Goal: Find specific page/section: Find specific page/section

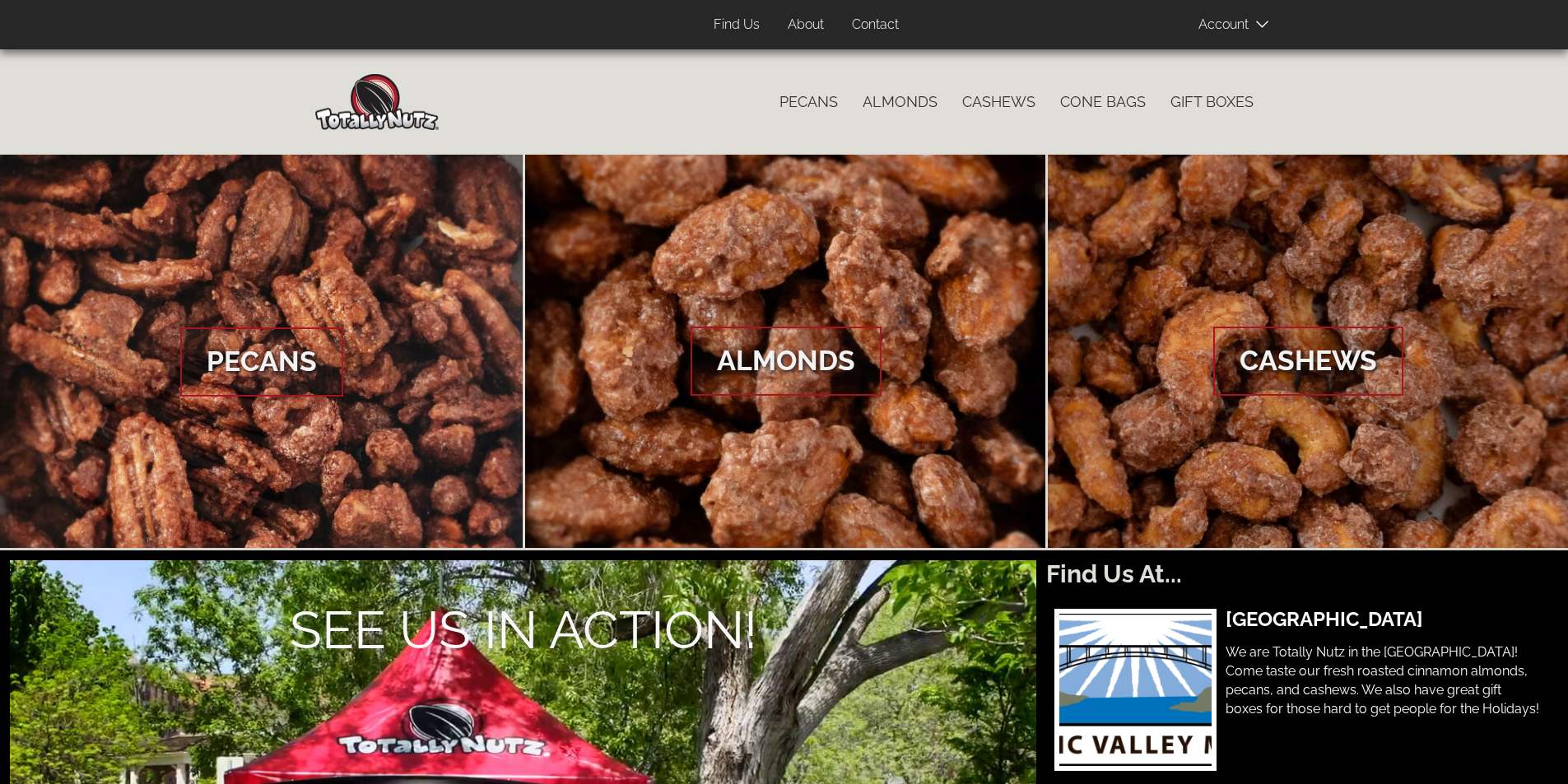
click at [885, 25] on link "Contact" at bounding box center [875, 25] width 72 height 32
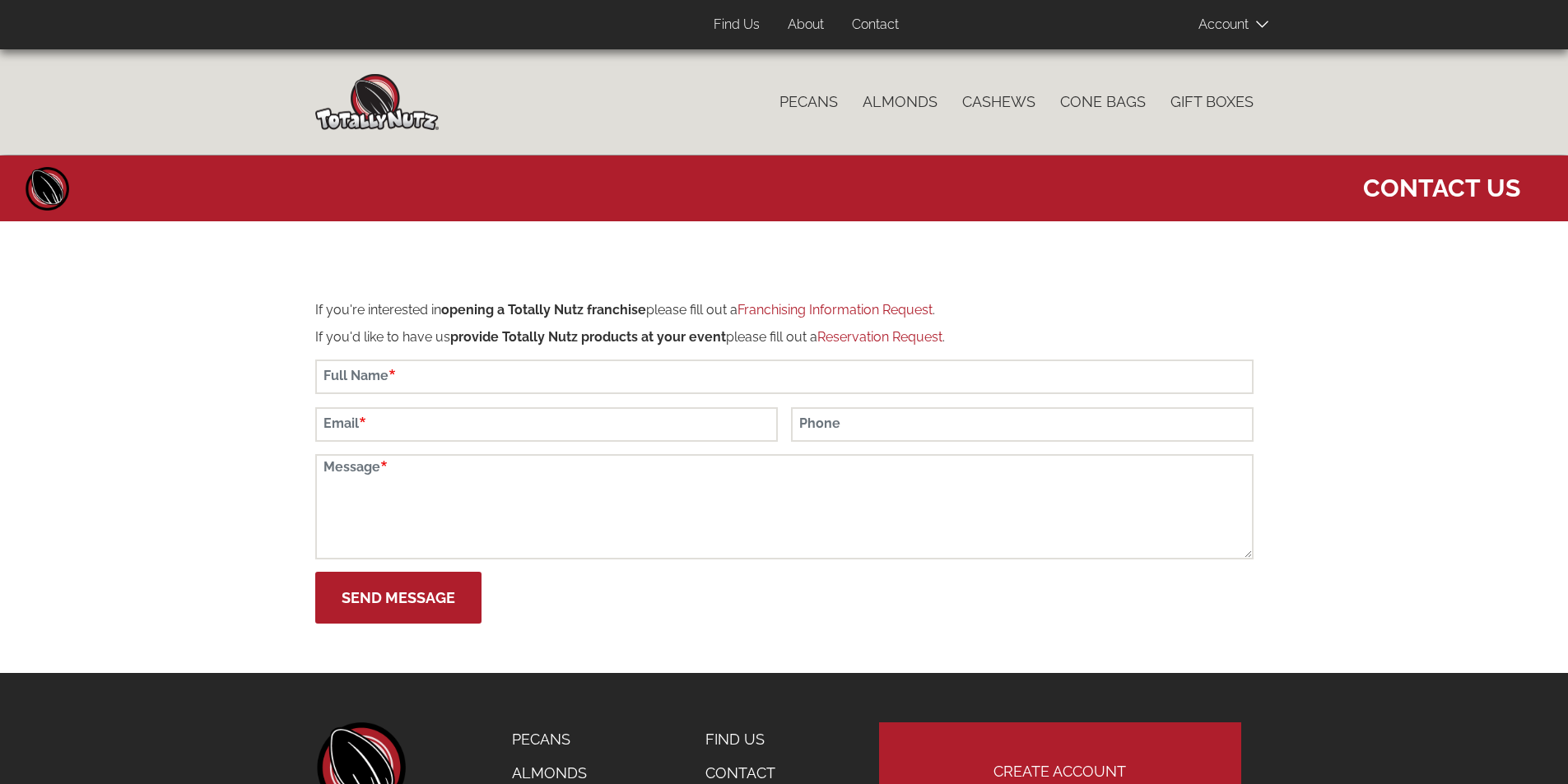
click at [802, 18] on link "About" at bounding box center [806, 25] width 61 height 32
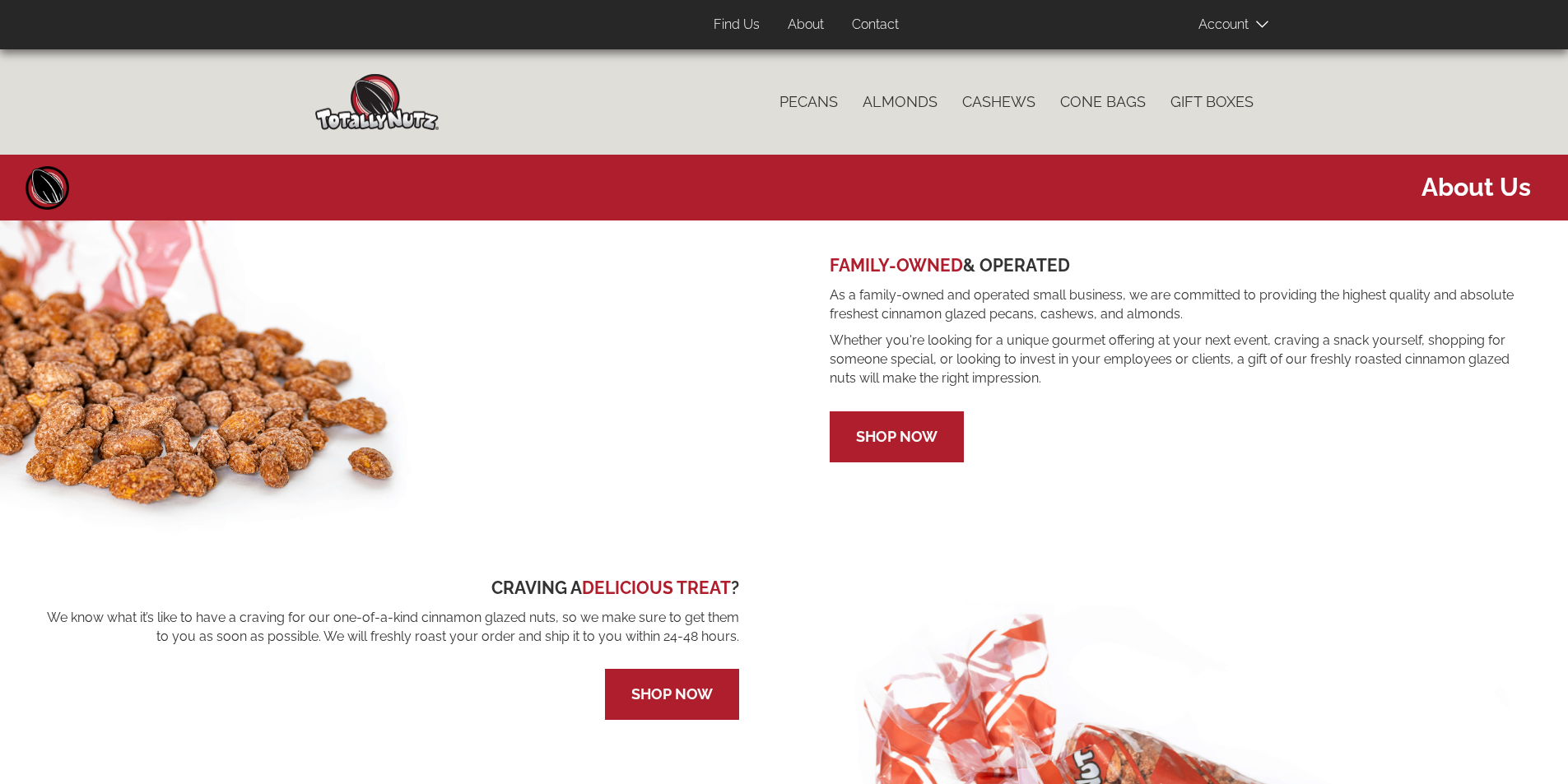
click at [369, 126] on img at bounding box center [377, 101] width 124 height 56
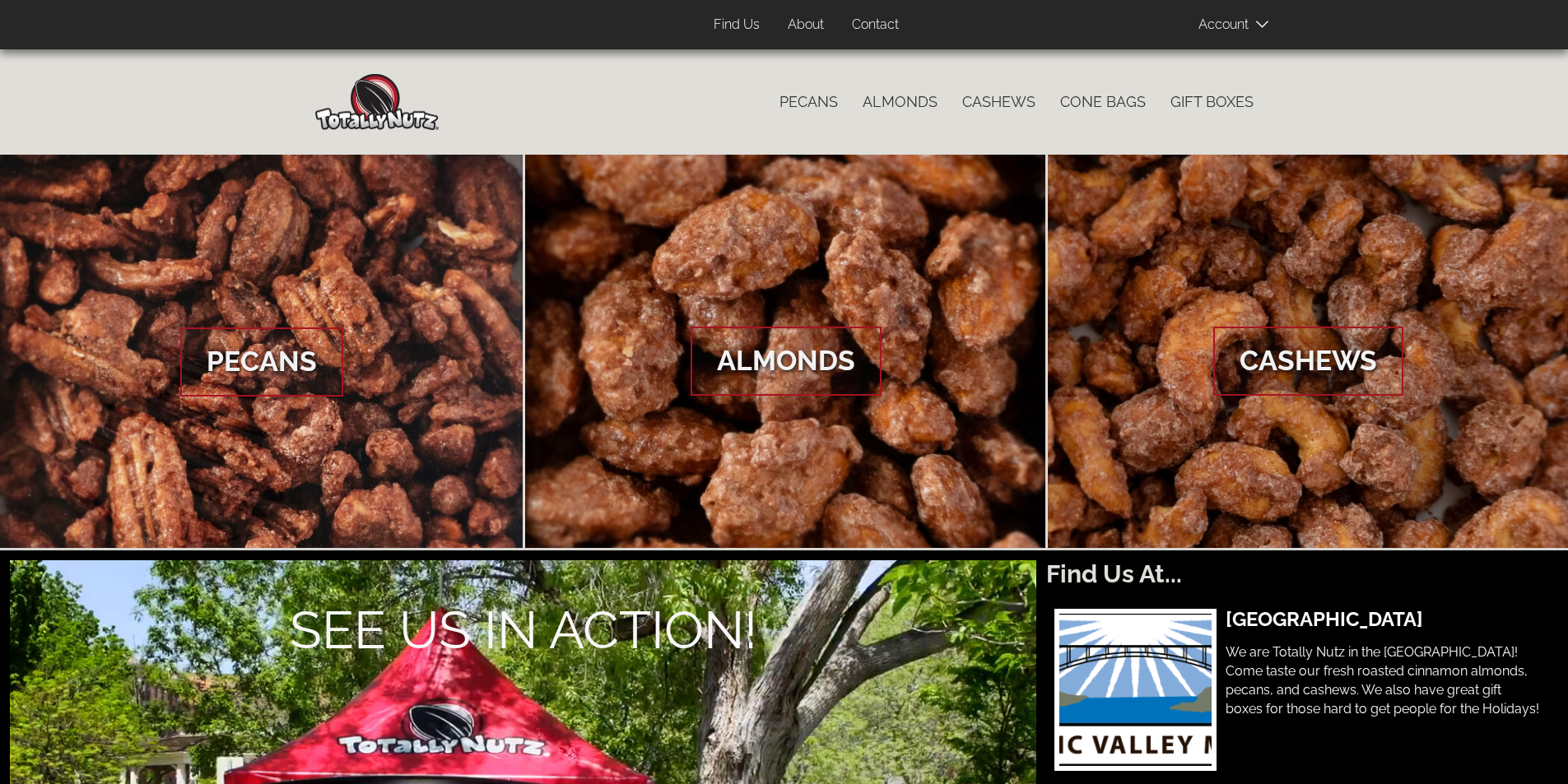
click at [1237, 20] on span at bounding box center [1239, 25] width 82 height 33
click at [1018, 8] on div "User account menu Account Log In Sign Up 0 items Top Menu (Pages) Find Us About…" at bounding box center [834, 25] width 839 height 49
click at [749, 19] on link "Find Us" at bounding box center [736, 25] width 71 height 32
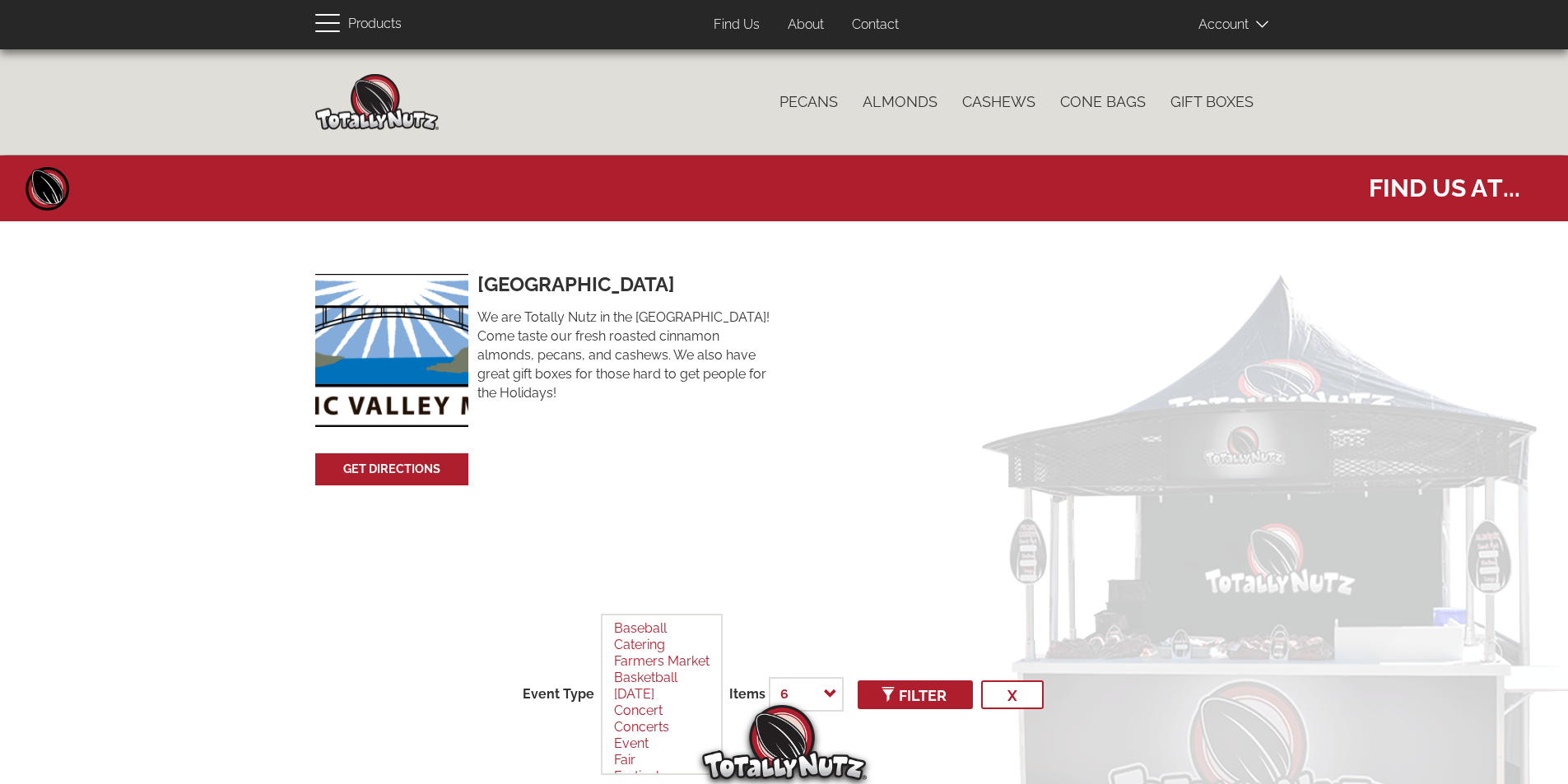
select select
